Goal: Task Accomplishment & Management: Complete application form

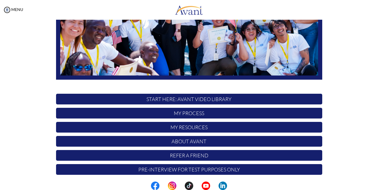
scroll to position [123, 0]
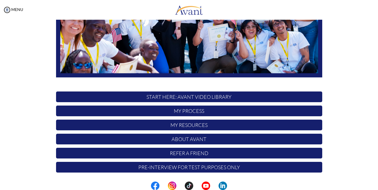
click at [184, 98] on p "START HERE: Avant Video Library" at bounding box center [189, 97] width 266 height 11
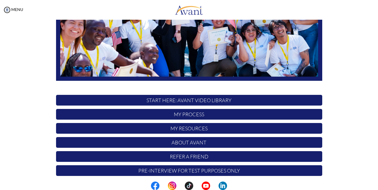
scroll to position [123, 0]
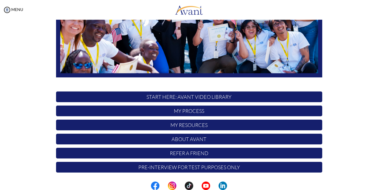
click at [182, 111] on p "My Process" at bounding box center [189, 111] width 266 height 11
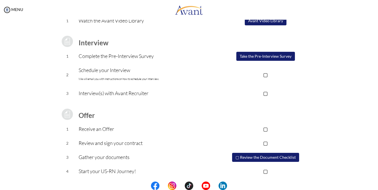
scroll to position [66, 0]
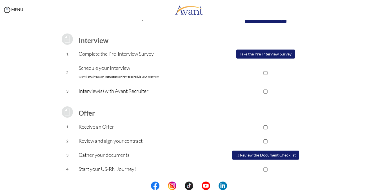
click at [266, 156] on button "▢ Review the Document Checklist" at bounding box center [265, 155] width 67 height 9
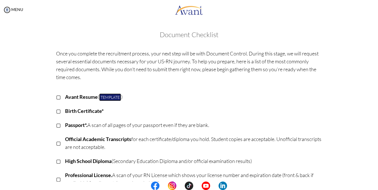
click at [111, 97] on link "Template" at bounding box center [110, 98] width 22 height 8
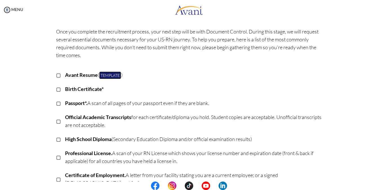
scroll to position [0, 0]
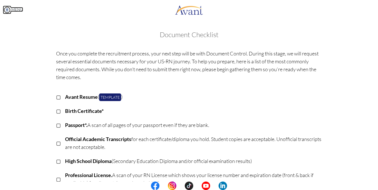
click at [5, 10] on img at bounding box center [7, 10] width 8 height 8
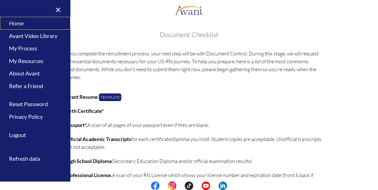
click at [14, 22] on link "Home" at bounding box center [35, 23] width 70 height 13
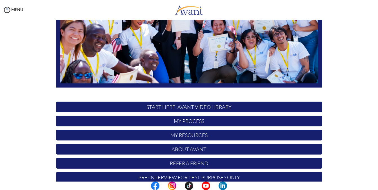
scroll to position [123, 0]
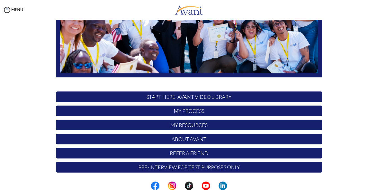
click at [175, 111] on p "My Process" at bounding box center [189, 111] width 266 height 11
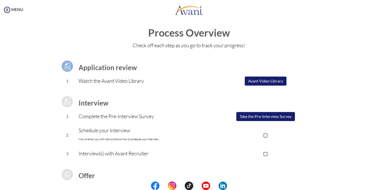
scroll to position [0, 0]
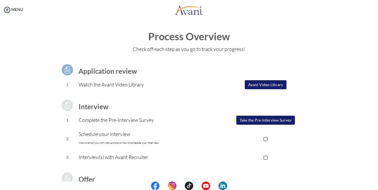
click at [261, 85] on button "Avant Video Library" at bounding box center [266, 84] width 42 height 9
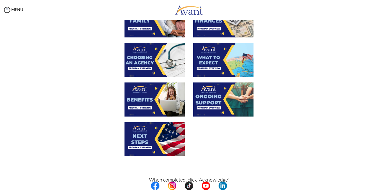
scroll to position [197, 0]
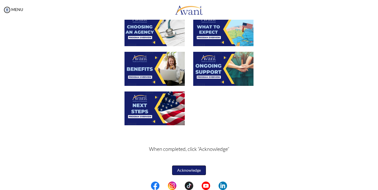
click at [183, 169] on button "Acknowledge" at bounding box center [189, 171] width 34 height 10
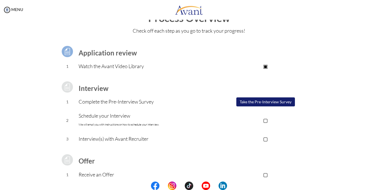
scroll to position [28, 0]
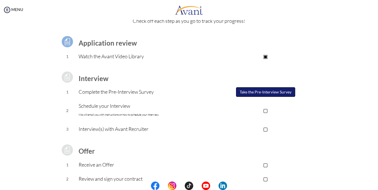
click at [269, 93] on button "Take the Pre-Interview Survey" at bounding box center [265, 92] width 59 height 10
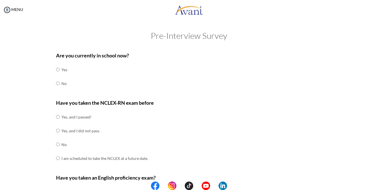
click at [60, 85] on td at bounding box center [61, 84] width 2 height 14
click at [56, 83] on input "radio" at bounding box center [58, 83] width 4 height 11
radio input "true"
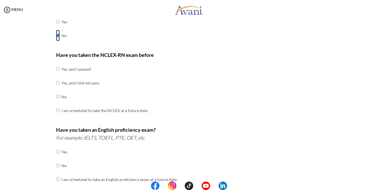
scroll to position [56, 0]
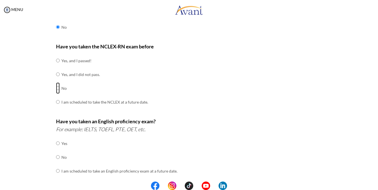
click at [56, 89] on input "radio" at bounding box center [58, 88] width 4 height 11
radio input "true"
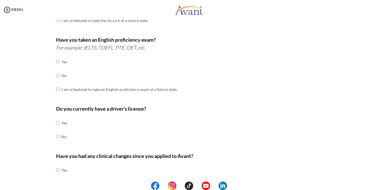
scroll to position [141, 0]
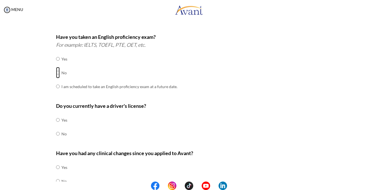
click at [56, 73] on input "radio" at bounding box center [58, 72] width 4 height 11
radio input "true"
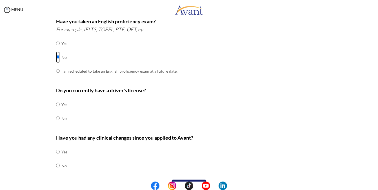
scroll to position [170, 0]
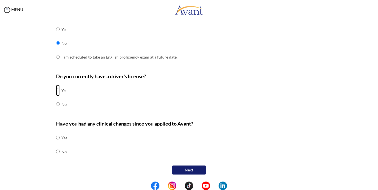
click at [56, 90] on input "radio" at bounding box center [58, 90] width 4 height 11
radio input "true"
click at [57, 152] on input "radio" at bounding box center [58, 151] width 4 height 11
radio input "true"
click at [182, 169] on button "Next" at bounding box center [189, 170] width 34 height 9
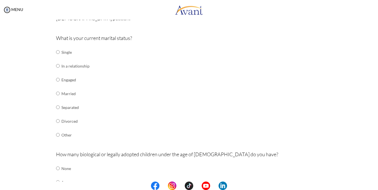
scroll to position [68, 0]
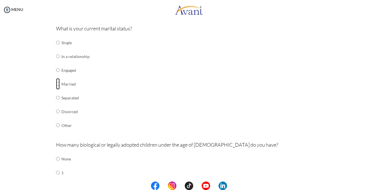
click at [56, 83] on input "radio" at bounding box center [58, 83] width 4 height 11
radio input "true"
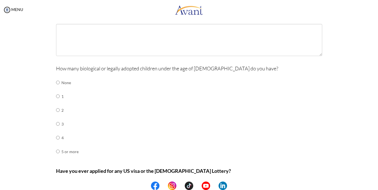
scroll to position [209, 0]
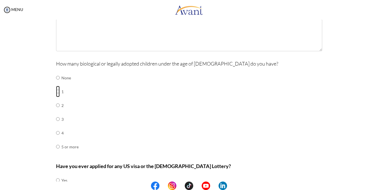
click at [56, 91] on input "radio" at bounding box center [58, 91] width 4 height 11
radio input "true"
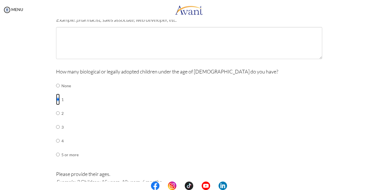
scroll to position [170, 0]
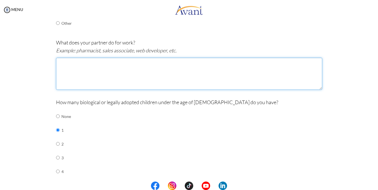
click at [70, 73] on textarea at bounding box center [189, 74] width 266 height 32
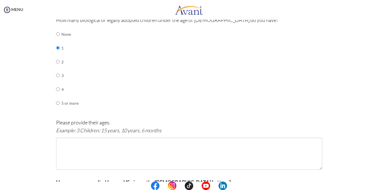
scroll to position [283, 0]
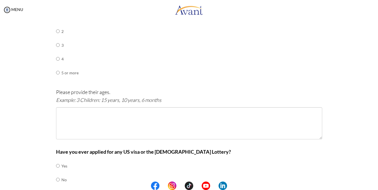
type textarea "house wife"
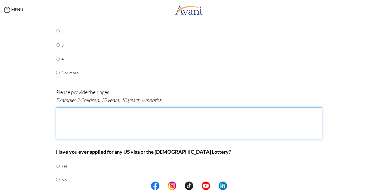
click at [82, 126] on textarea at bounding box center [189, 123] width 266 height 32
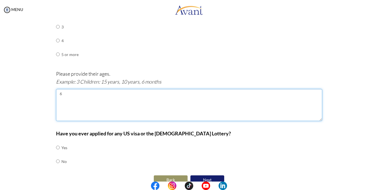
scroll to position [311, 0]
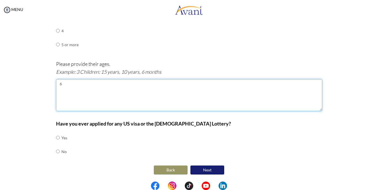
type textarea "6"
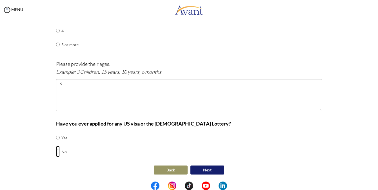
click at [56, 152] on input "radio" at bounding box center [58, 151] width 4 height 11
radio input "true"
click at [203, 170] on button "Next" at bounding box center [207, 170] width 34 height 9
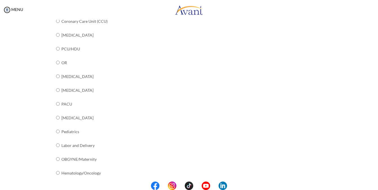
scroll to position [219, 0]
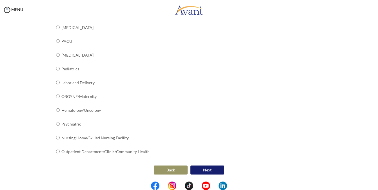
click at [159, 169] on button "Back" at bounding box center [171, 170] width 34 height 9
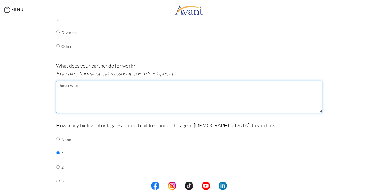
scroll to position [311, 0]
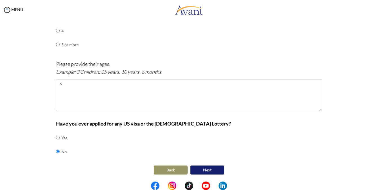
type textarea "housewife"
click at [171, 170] on button "Back" at bounding box center [171, 170] width 34 height 9
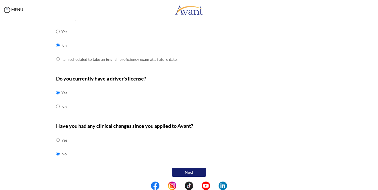
scroll to position [170, 0]
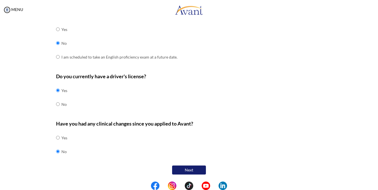
click at [180, 167] on button "Next" at bounding box center [189, 170] width 34 height 9
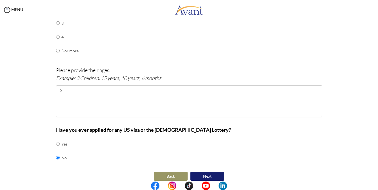
scroll to position [311, 0]
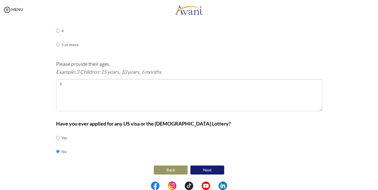
click at [204, 168] on button "Next" at bounding box center [207, 170] width 34 height 9
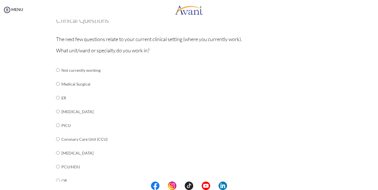
scroll to position [28, 0]
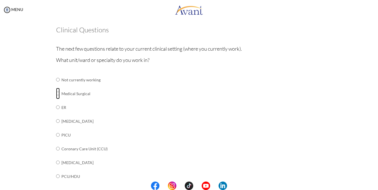
click at [56, 92] on input "radio" at bounding box center [58, 93] width 4 height 11
radio input "true"
click at [56, 108] on input "radio" at bounding box center [58, 107] width 4 height 11
radio input "true"
click at [56, 94] on input "radio" at bounding box center [58, 93] width 4 height 11
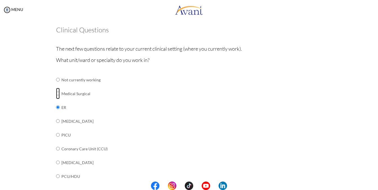
radio input "true"
click at [56, 108] on input "radio" at bounding box center [58, 107] width 4 height 11
radio input "true"
click at [56, 94] on input "radio" at bounding box center [58, 93] width 4 height 11
radio input "true"
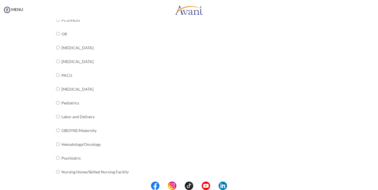
scroll to position [190, 0]
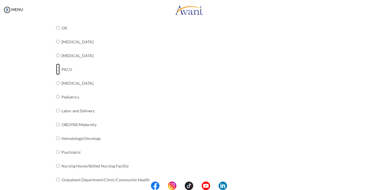
click at [56, 69] on input "radio" at bounding box center [58, 69] width 4 height 11
radio input "true"
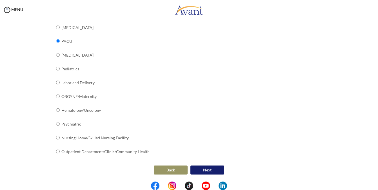
click at [204, 168] on button "Next" at bounding box center [207, 170] width 34 height 9
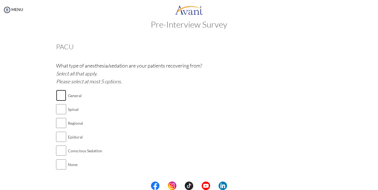
click at [58, 95] on input "checkbox" at bounding box center [61, 95] width 10 height 11
checkbox input "true"
click at [62, 111] on input "checkbox" at bounding box center [61, 109] width 10 height 11
checkbox input "true"
click at [61, 124] on input "checkbox" at bounding box center [61, 123] width 10 height 11
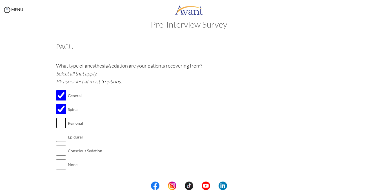
checkbox input "true"
click at [59, 137] on input "checkbox" at bounding box center [61, 136] width 10 height 11
checkbox input "true"
click at [57, 151] on input "checkbox" at bounding box center [61, 150] width 10 height 11
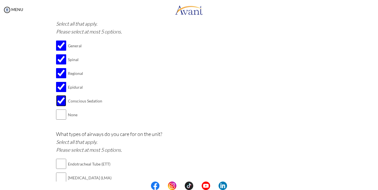
scroll to position [68, 0]
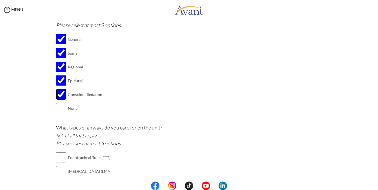
click at [58, 93] on input "checkbox" at bounding box center [61, 94] width 10 height 11
checkbox input "false"
click at [58, 83] on input "checkbox" at bounding box center [61, 80] width 10 height 11
checkbox input "false"
click at [58, 69] on input "checkbox" at bounding box center [61, 66] width 10 height 11
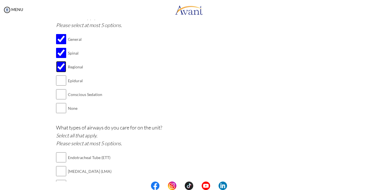
checkbox input "false"
click at [59, 57] on input "checkbox" at bounding box center [61, 52] width 10 height 11
checkbox input "false"
click at [62, 40] on input "checkbox" at bounding box center [61, 39] width 10 height 11
checkbox input "false"
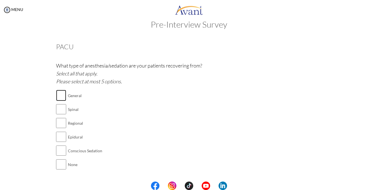
scroll to position [0, 0]
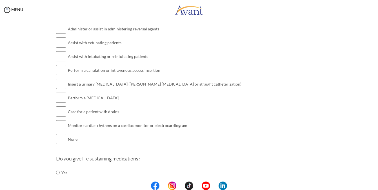
scroll to position [573, 0]
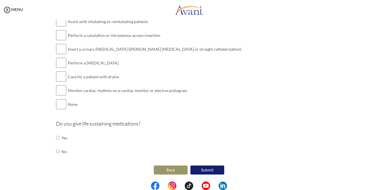
click at [169, 171] on button "Back" at bounding box center [171, 170] width 34 height 9
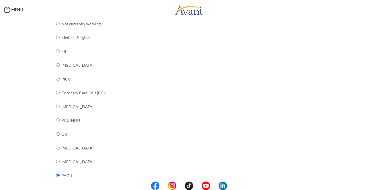
scroll to position [85, 0]
click at [56, 37] on input "radio" at bounding box center [58, 37] width 4 height 11
radio input "true"
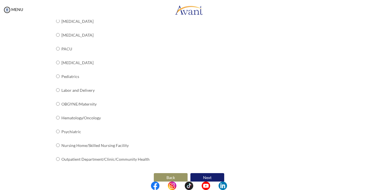
scroll to position [219, 0]
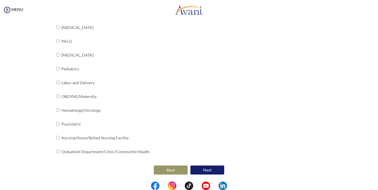
click at [198, 168] on button "Next" at bounding box center [207, 170] width 34 height 9
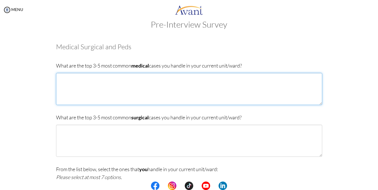
click at [100, 78] on textarea at bounding box center [189, 89] width 266 height 32
type textarea "c"
click at [111, 94] on textarea "1.CHF 2, DVT 3, PYOGENIC MENGITIS 4, GENERALIZED TETANUS" at bounding box center [189, 89] width 266 height 32
click at [74, 99] on textarea "1.CHF 2, DVT 3, PYOGENIC MENGITIS 4, GENERALIZED TETANUS 5, CRVHD 6, PUD 7, PUD" at bounding box center [189, 89] width 266 height 32
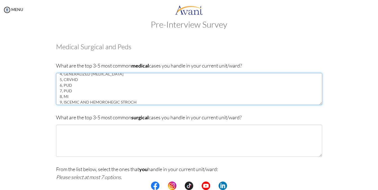
scroll to position [26, 0]
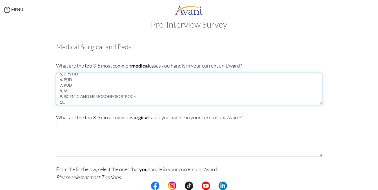
click at [135, 96] on textarea "1.CHF 2, DVT 3, PYOGENIC MENGITIS 4, GENERALIZED TETANUS 5, CRVHD 6, PUD 7, PUD…" at bounding box center [189, 89] width 266 height 32
click at [69, 103] on textarea "1.CHF 2, DVT 3, PYOGENIC MENGITIS 4, GENERALIZED TETANUS 5, CRVHD 6, PUD 7, PUD…" at bounding box center [189, 89] width 266 height 32
click at [102, 102] on textarea "1.CHF 2, DVT 3, PYOGENIC MENGITIS 4, GENERALIZED TETANUS 5, CRVHD 6, PUD 7, PUD…" at bounding box center [189, 89] width 266 height 32
click at [132, 96] on textarea "1.CHF 2, DVT 3, PYOGENIC MENGITIS 4, GENERALIZED TETANUS 5, CRVHD 6, PUD 7, PUD…" at bounding box center [189, 89] width 266 height 32
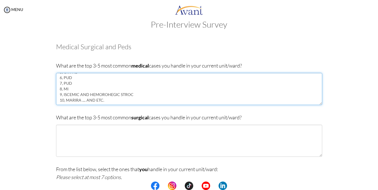
drag, startPoint x: 129, startPoint y: 96, endPoint x: 82, endPoint y: 100, distance: 47.5
click at [82, 100] on textarea "1.CHF 2, DVT 3, PYOGENIC MENGITIS 4, GENERALIZED TETANUS 5, CRVHD 6, PUD 7, PUD…" at bounding box center [189, 89] width 266 height 32
click at [143, 86] on textarea "1.CHF 2, DVT 3, PYOGENIC MENGITIS 4, GENERALIZED TETANUS 5, CRVHD 6, PUD 7, PUD…" at bounding box center [189, 89] width 266 height 32
click at [109, 94] on textarea "1.CHF 2, DVT 3, PYOGENIC MENGITIS 4, GENERALIZED TETANUS 5, CRVHD 6, PUD 7, PUD…" at bounding box center [189, 89] width 266 height 32
click at [77, 85] on textarea "1.CHF 2, DVT 3, PYOGENIC MENGITIS 4, GENERALIZED TETANUS 5, CRVHD 6, PUD 7, PUD…" at bounding box center [189, 89] width 266 height 32
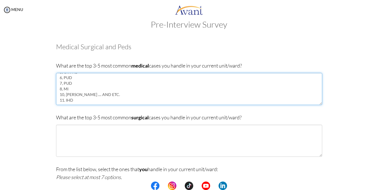
scroll to position [34, 0]
click at [62, 89] on textarea "1.CHF 2, DVT 3, PYOGENIC MENGITIS 4, GENERALIZED TETANUS 5, CRVHD 6, PUD 7, PUD…" at bounding box center [189, 89] width 266 height 32
click at [61, 95] on textarea "1.CHF 2, DVT 3, PYOGENIC MENGITIS 4, GENERALIZED TETANUS 5, CRVHD 6, PUD 7, PUD…" at bounding box center [189, 89] width 266 height 32
click at [61, 96] on textarea "1.CHF 2, DVT 3, PYOGENIC MENGITIS 4, GENERALIZED TETANUS 5, CRVHD 6, PUD 7, PUD…" at bounding box center [189, 89] width 266 height 32
click at [75, 96] on textarea "1.CHF 2, DVT 3, PYOGENIC MENGITIS 4, GENERALIZED TETANUS 5, CRVHD 6, PUD 7, PUD…" at bounding box center [189, 89] width 266 height 32
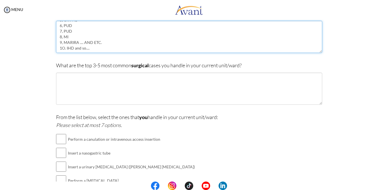
scroll to position [68, 0]
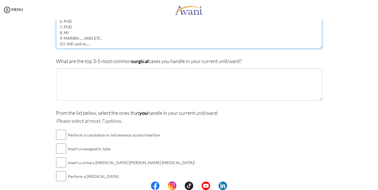
type textarea "1.CHF 2, DVT 3, PYOGENIC MENGITIS 4, GENERALIZED TETANUS 5, CRVHD 6, PUD 7, PUD…"
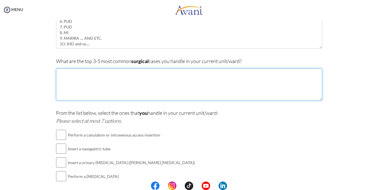
click at [87, 88] on textarea at bounding box center [189, 84] width 266 height 32
click at [93, 87] on textarea "1, BPH 2, APENDICITIS 3, WOUND CARE 4," at bounding box center [189, 84] width 266 height 32
click at [66, 92] on textarea "1, BPH 2, APENDICITIS 3, THYROID 4," at bounding box center [189, 84] width 266 height 32
click at [83, 89] on textarea "1, BPH 2, APENDICITIS 3, THYROID 4," at bounding box center [189, 84] width 266 height 32
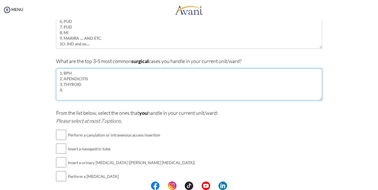
click at [83, 85] on textarea "1, BPH 2, APENDICITIS 3, THYROID 4," at bounding box center [189, 84] width 266 height 32
click at [85, 87] on textarea "1, BPH 2, APENDICITIS 3, THYROID 4," at bounding box center [189, 84] width 266 height 32
click at [65, 90] on textarea "1, BPH 2, APENDICITIS 3, THYROID 4," at bounding box center [189, 84] width 266 height 32
click at [64, 99] on textarea "1, BPH 2, APENDICITIS 3, THYROID 4, SBO 5,LBO AND SO...." at bounding box center [189, 84] width 266 height 32
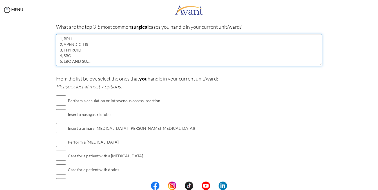
scroll to position [148, 0]
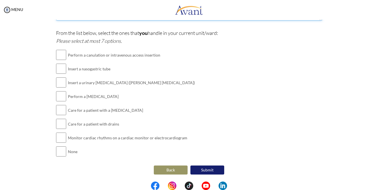
type textarea "1, BPH 2, APENDICITIS 3, THYROID 4, SBO 5, LBO AND SO...."
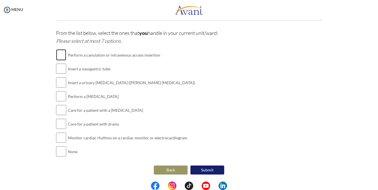
click at [62, 56] on input "checkbox" at bounding box center [61, 54] width 10 height 11
checkbox input "true"
click at [58, 69] on input "checkbox" at bounding box center [61, 68] width 10 height 11
checkbox input "true"
click at [62, 83] on input "checkbox" at bounding box center [61, 82] width 10 height 11
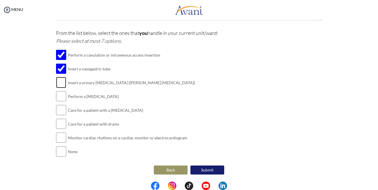
checkbox input "true"
click at [63, 98] on input "checkbox" at bounding box center [61, 96] width 10 height 11
checkbox input "true"
click at [61, 111] on input "checkbox" at bounding box center [61, 110] width 10 height 11
checkbox input "true"
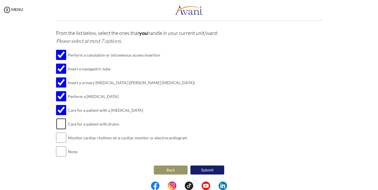
click at [60, 126] on input "checkbox" at bounding box center [61, 123] width 10 height 11
checkbox input "true"
click at [62, 139] on input "checkbox" at bounding box center [61, 137] width 10 height 11
checkbox input "true"
click at [204, 169] on button "Submit" at bounding box center [207, 170] width 34 height 9
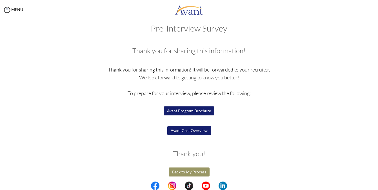
scroll to position [9, 0]
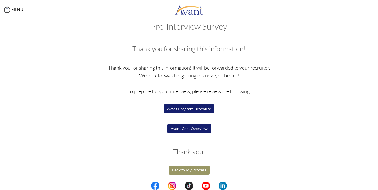
click at [194, 108] on button "Avant Program Brochure" at bounding box center [189, 109] width 51 height 9
